Goal: Navigation & Orientation: Go to known website

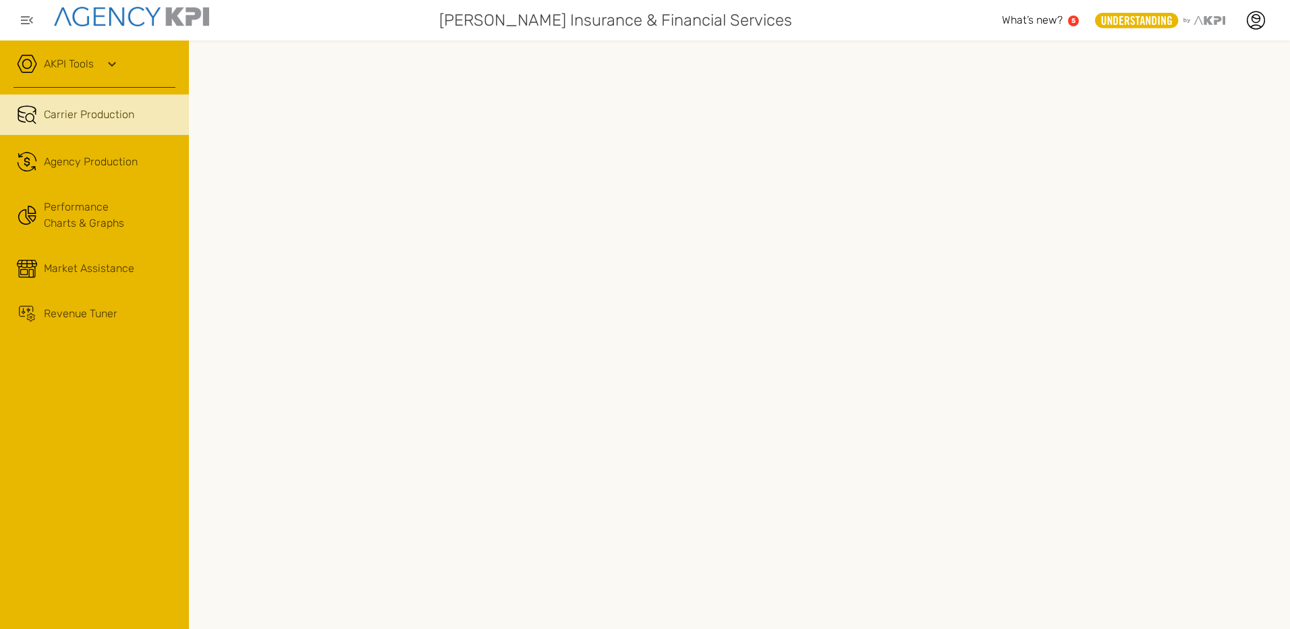
click at [926, 31] on div "Soliman Insurance & Financial Services" at bounding box center [614, 20] width 776 height 27
